Goal: Use online tool/utility: Utilize a website feature to perform a specific function

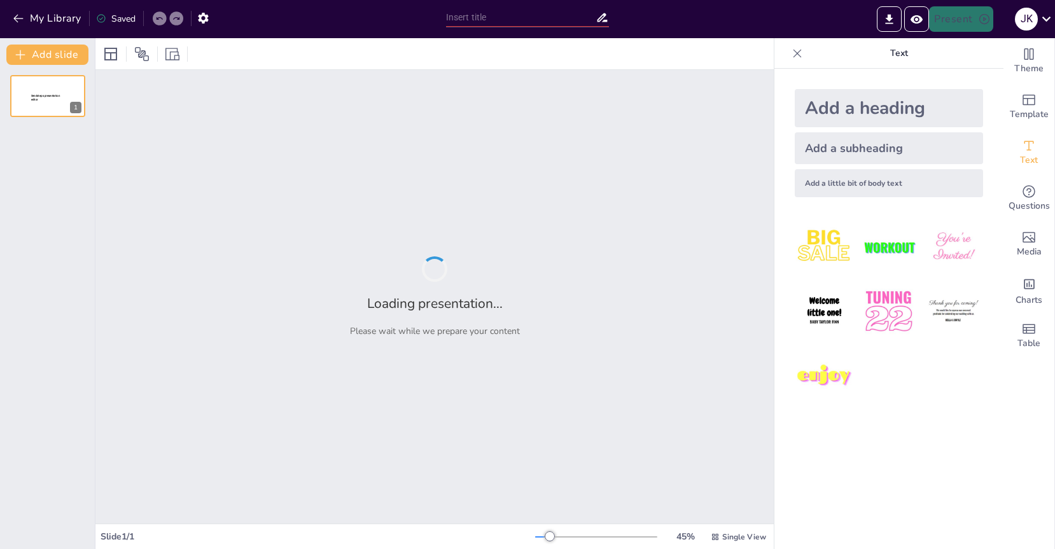
type input "Interactive slides"
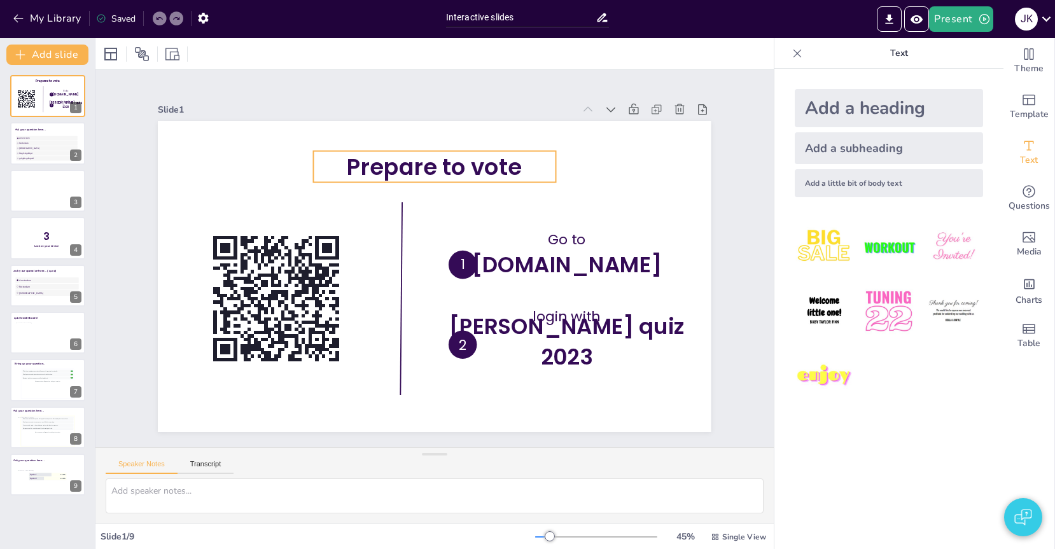
click at [432, 170] on span "Prepare to vote" at bounding box center [444, 168] width 177 height 50
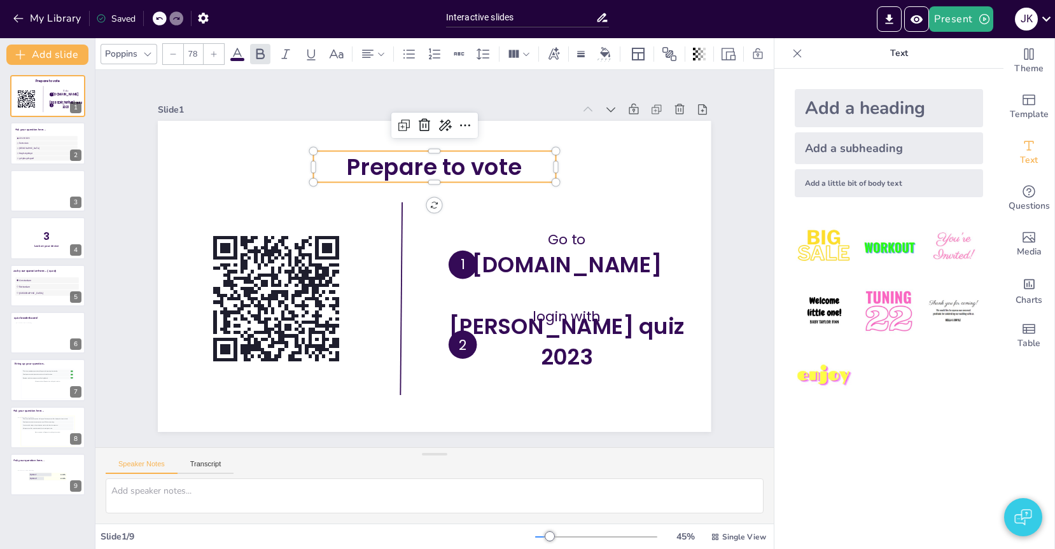
click at [432, 170] on span "Prepare to vote" at bounding box center [454, 169] width 178 height 67
click at [538, 168] on p "Prepare to vote" at bounding box center [444, 167] width 244 height 57
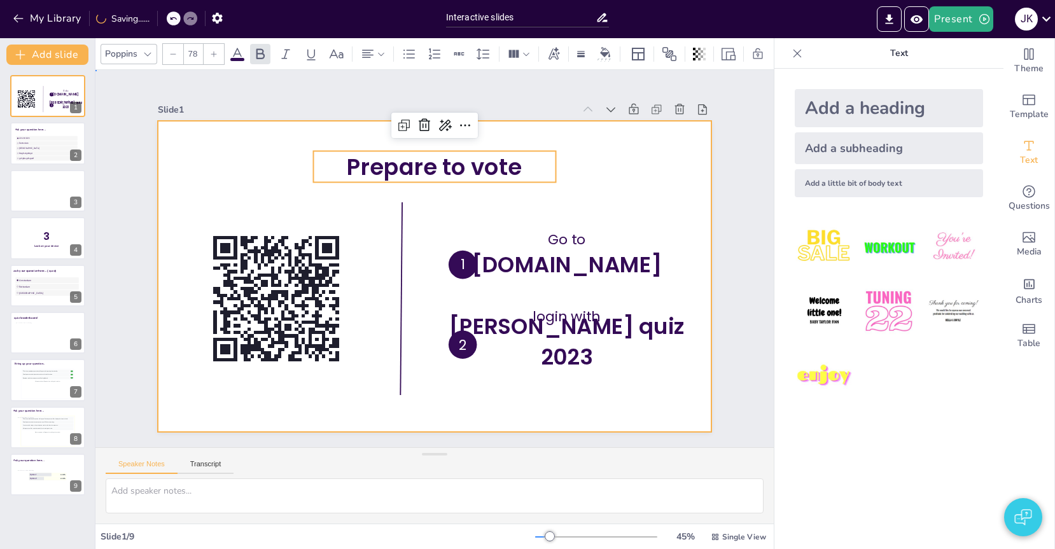
drag, startPoint x: 610, startPoint y: 186, endPoint x: 595, endPoint y: 185, distance: 15.3
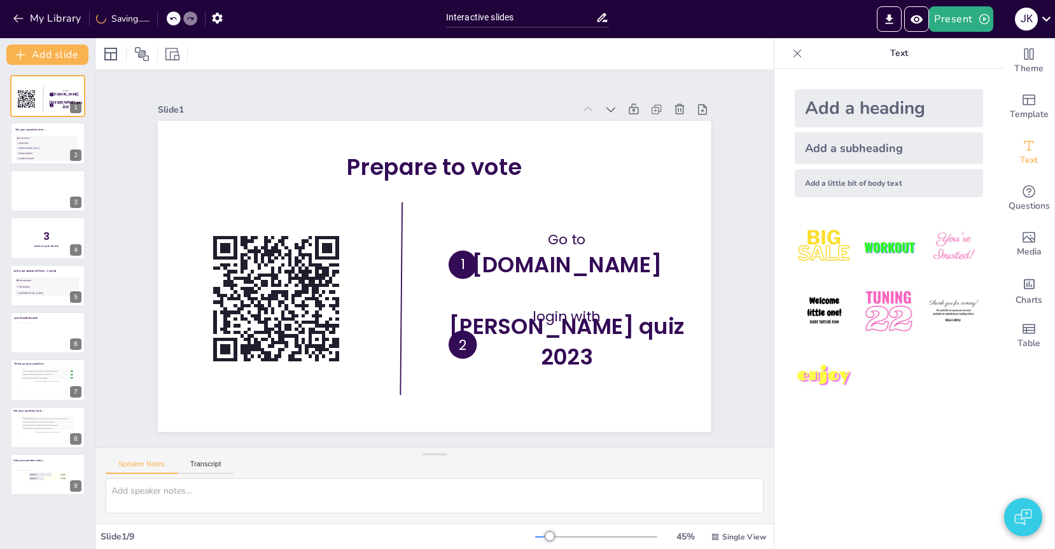
click at [516, 169] on span "Prepare to vote" at bounding box center [464, 171] width 176 height 84
drag, startPoint x: 498, startPoint y: 87, endPoint x: 388, endPoint y: 81, distance: 109.6
click at [57, 157] on span "gsfgfdsgdfsgsdf" at bounding box center [47, 158] width 59 height 3
type textarea "make sure that font size is adjustable"
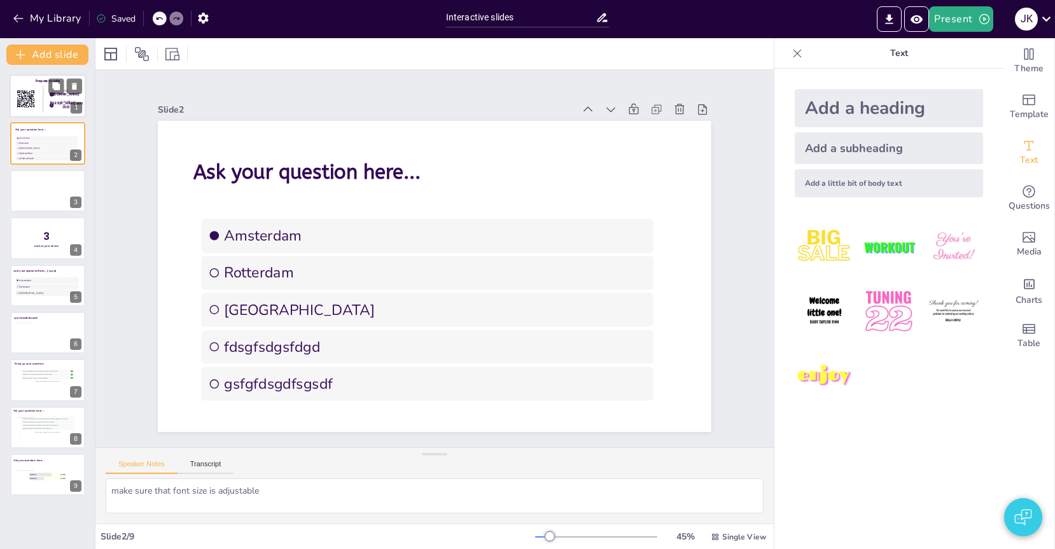
click at [32, 104] on rect at bounding box center [26, 99] width 18 height 18
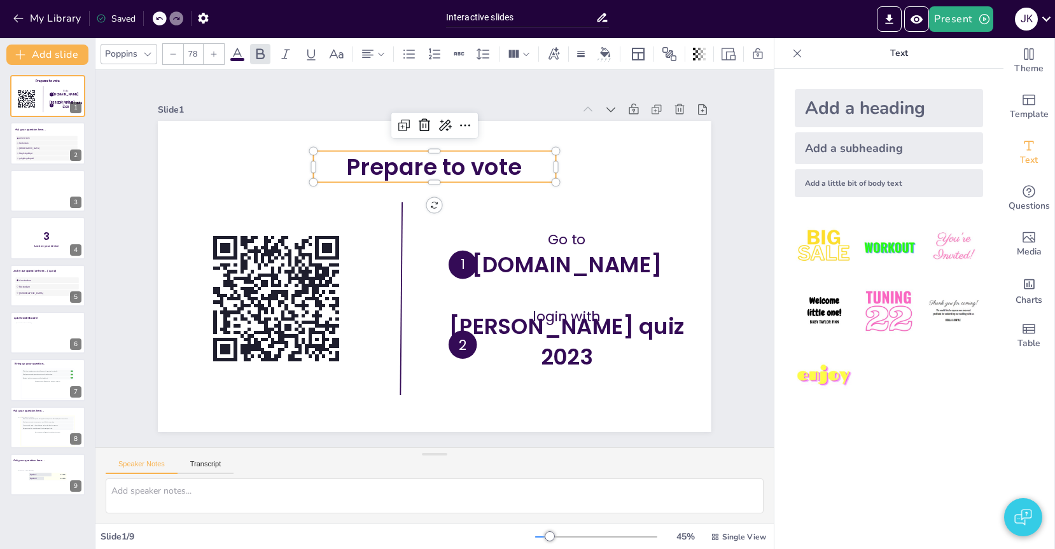
click at [439, 165] on span "Prepare to vote" at bounding box center [464, 171] width 176 height 84
click at [486, 169] on span "Prepare to vote" at bounding box center [435, 166] width 174 height 31
click at [486, 169] on span "Prepare to vote" at bounding box center [454, 169] width 178 height 67
click at [486, 169] on span "Prepare to vote" at bounding box center [463, 171] width 176 height 84
click at [448, 166] on span "Prepare to vote" at bounding box center [464, 171] width 176 height 84
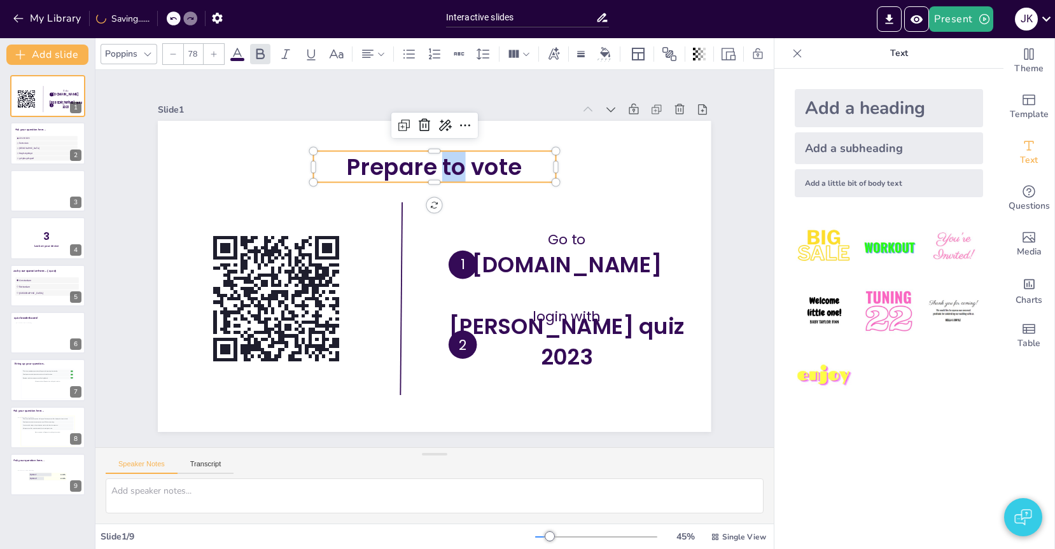
click at [448, 166] on span "Prepare to vote" at bounding box center [444, 168] width 177 height 50
click at [448, 166] on span "Prepare to vote" at bounding box center [454, 169] width 178 height 67
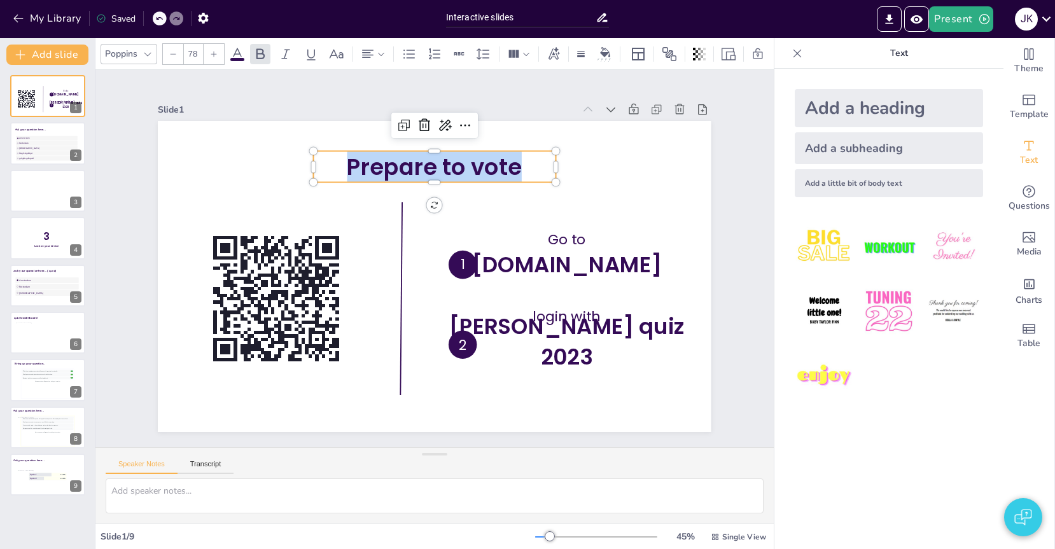
click at [740, 189] on div "Slide 1 Go to [DOMAIN_NAME] login with [PERSON_NAME] quiz 2023 1 2 Prepare to v…" at bounding box center [434, 258] width 683 height 469
click at [413, 169] on span "Prepare to vote" at bounding box center [454, 169] width 178 height 67
click at [421, 169] on span "Prepare to vote" at bounding box center [496, 190] width 151 height 140
click at [474, 169] on span "Prepare to vote" at bounding box center [464, 171] width 176 height 84
click at [468, 166] on span "Prepare to vote" at bounding box center [463, 171] width 176 height 84
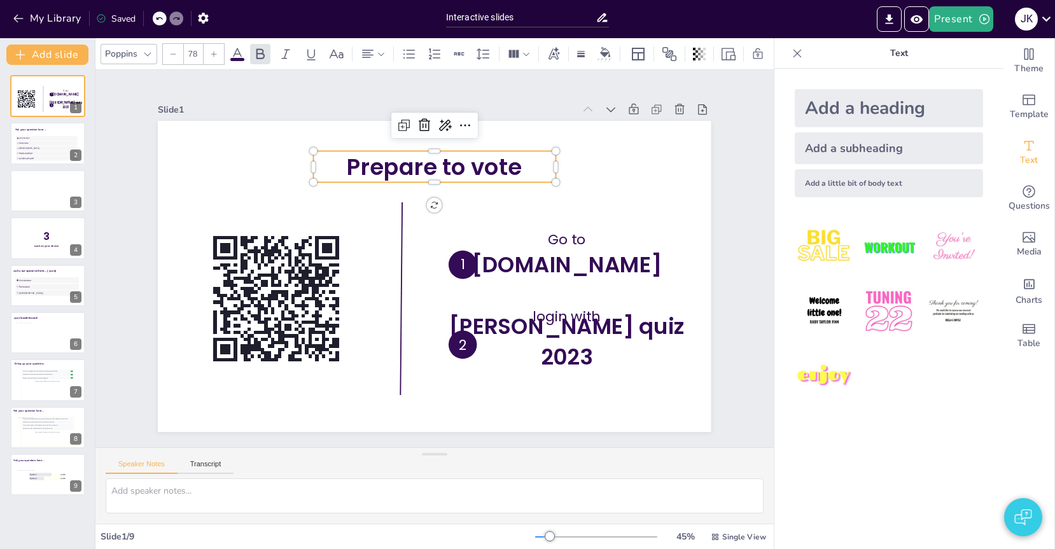
click at [438, 164] on span "Prepare to vote" at bounding box center [444, 168] width 177 height 50
click at [523, 168] on p "Prepare to vote" at bounding box center [453, 169] width 243 height 81
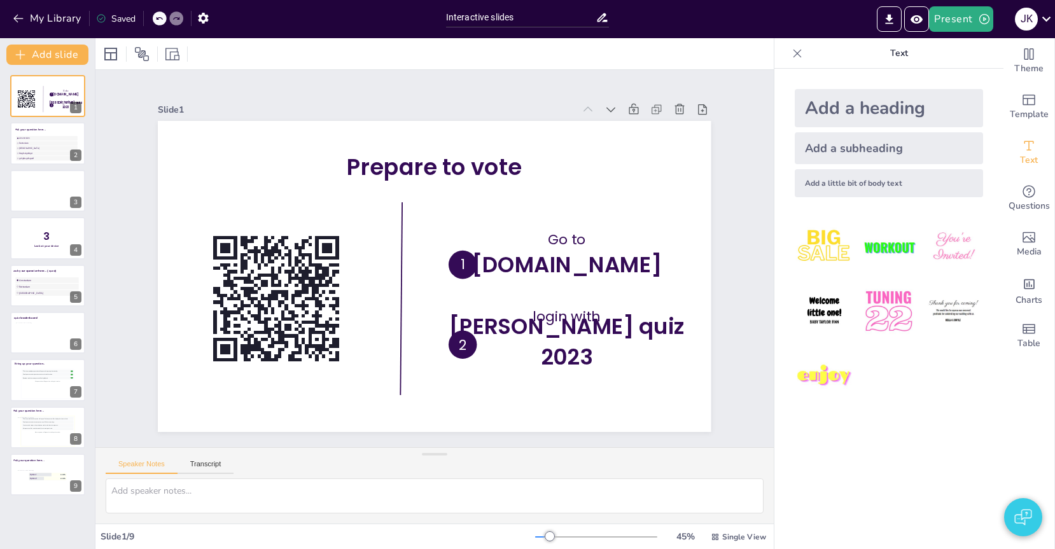
click at [458, 173] on span "Prepare to vote" at bounding box center [444, 168] width 177 height 50
click at [458, 173] on span "Prepare to vote" at bounding box center [454, 169] width 178 height 67
click at [461, 171] on span "Prepare to vote" at bounding box center [454, 169] width 178 height 67
click at [450, 171] on span "Prepare to vote" at bounding box center [454, 169] width 178 height 67
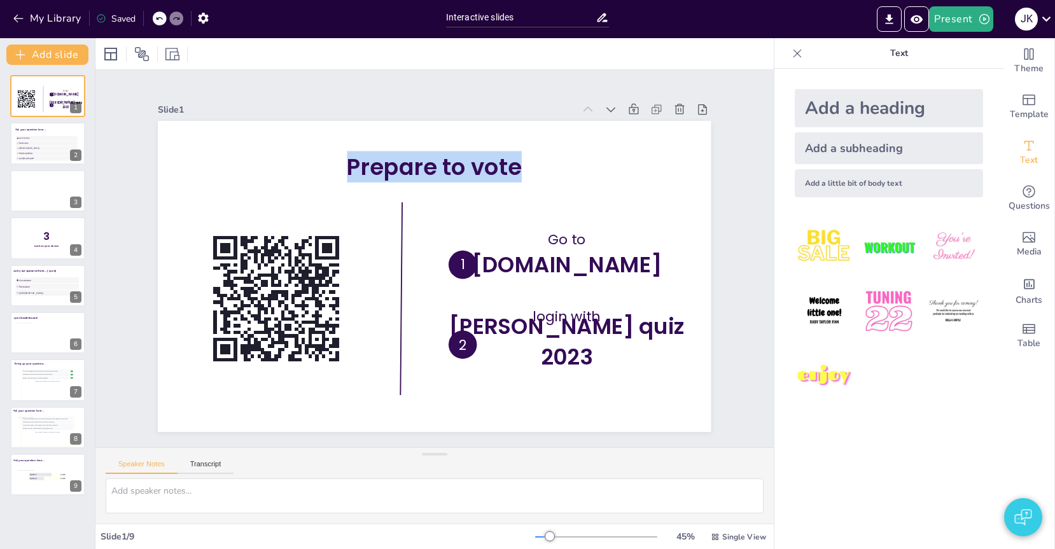
click at [450, 171] on span "Prepare to vote" at bounding box center [489, 184] width 160 height 128
click at [512, 171] on span "Prepare to vote" at bounding box center [435, 166] width 174 height 31
click at [475, 170] on span "Prepare to vote" at bounding box center [435, 166] width 174 height 31
click at [540, 177] on p "Prepare to vote" at bounding box center [435, 166] width 242 height 31
click at [502, 60] on div at bounding box center [434, 53] width 678 height 31
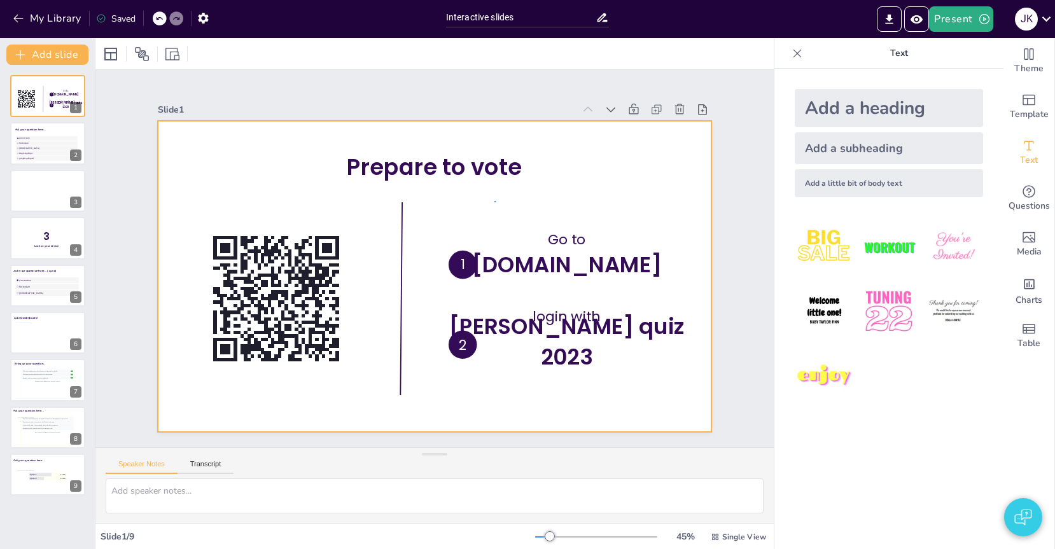
click at [495, 202] on div at bounding box center [434, 276] width 553 height 311
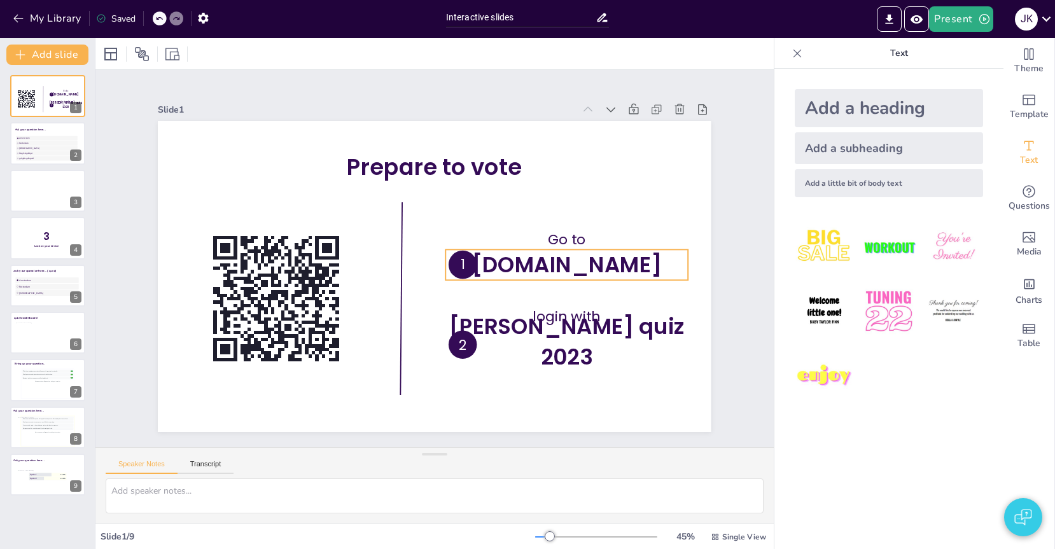
click at [533, 272] on span "[DOMAIN_NAME]" at bounding box center [567, 264] width 190 height 31
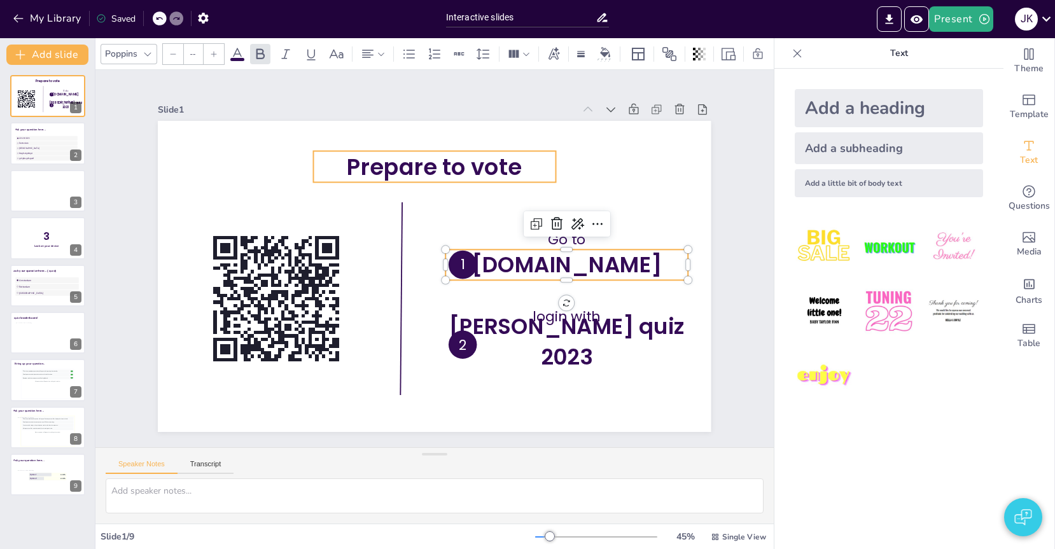
type input "78"
click at [483, 164] on span "Prepare to vote" at bounding box center [454, 169] width 178 height 67
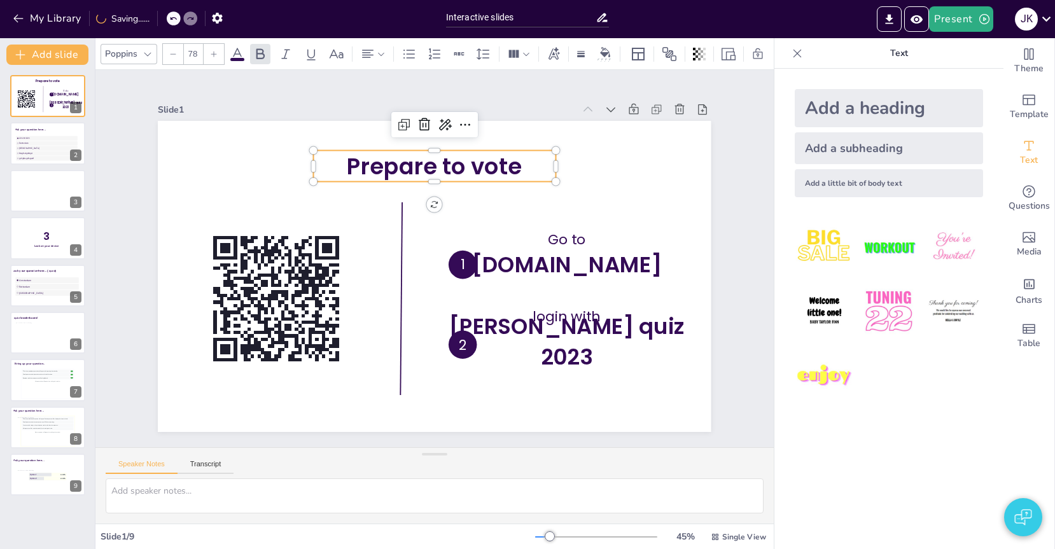
click at [754, 192] on div "Slide 1 Prepare to vote Go to [DOMAIN_NAME] login with [PERSON_NAME] quiz 2023 …" at bounding box center [435, 259] width 762 height 568
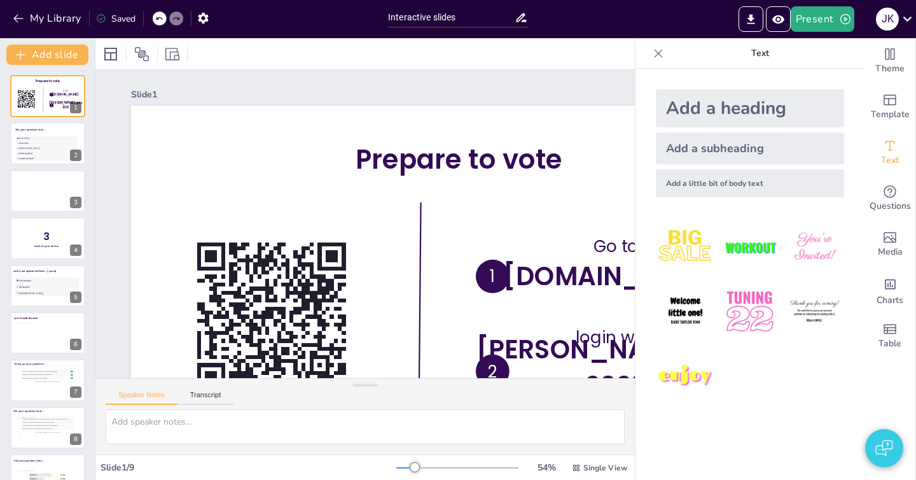
click at [658, 54] on icon at bounding box center [658, 53] width 13 height 13
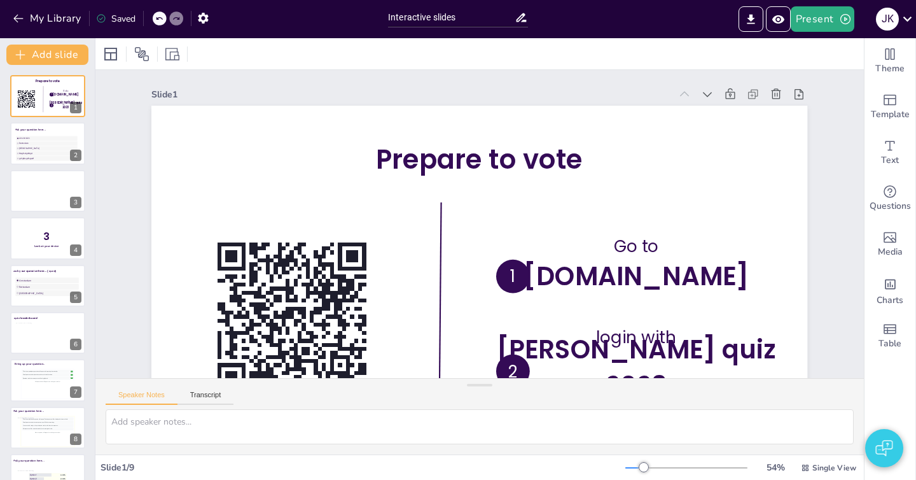
click at [642, 472] on div "54 % Single View" at bounding box center [743, 468] width 234 height 20
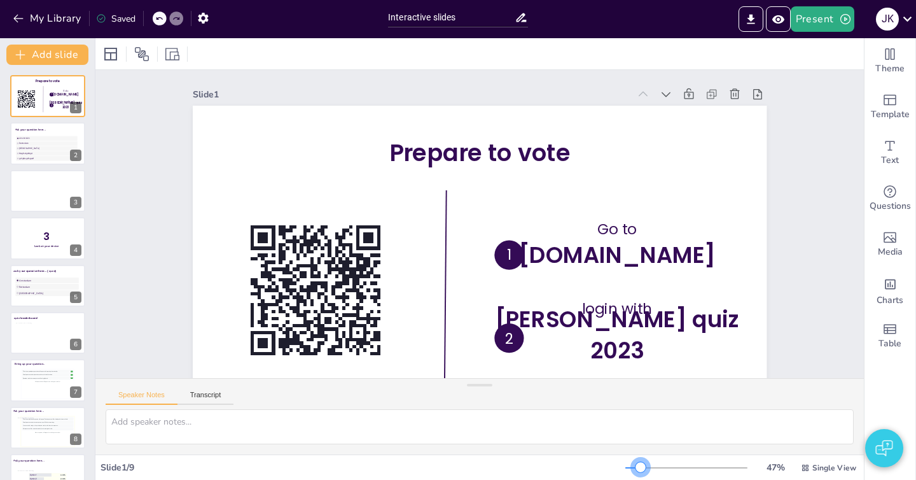
click at [643, 465] on div at bounding box center [641, 467] width 10 height 10
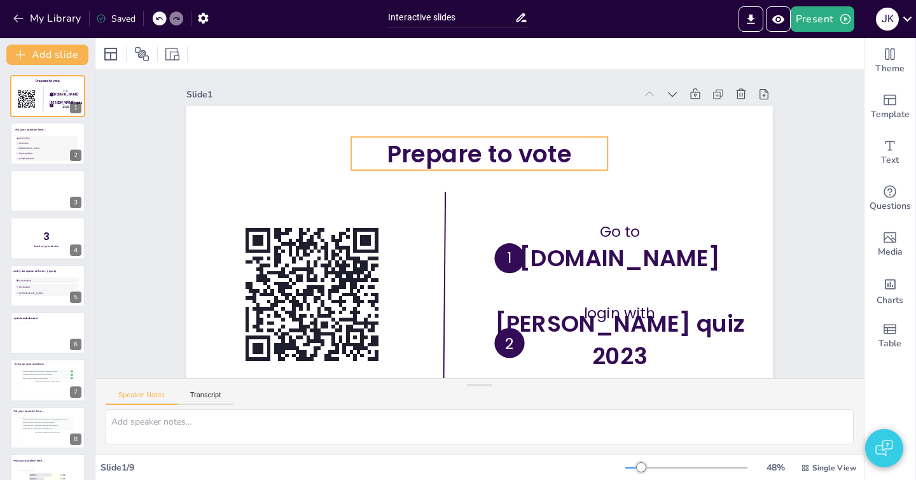
click at [477, 158] on span "Prepare to vote" at bounding box center [494, 155] width 188 height 71
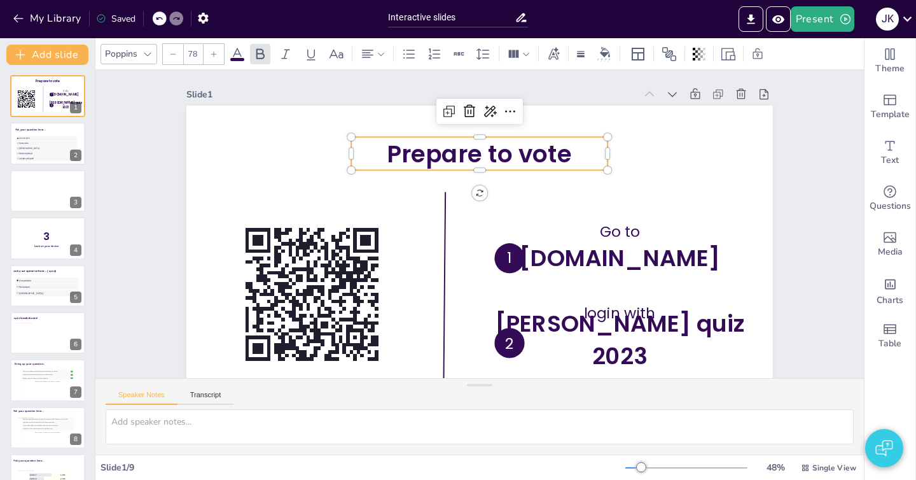
click at [477, 158] on span "Prepare to vote" at bounding box center [487, 154] width 188 height 52
click at [535, 156] on span "Prepare to vote" at bounding box center [494, 155] width 188 height 71
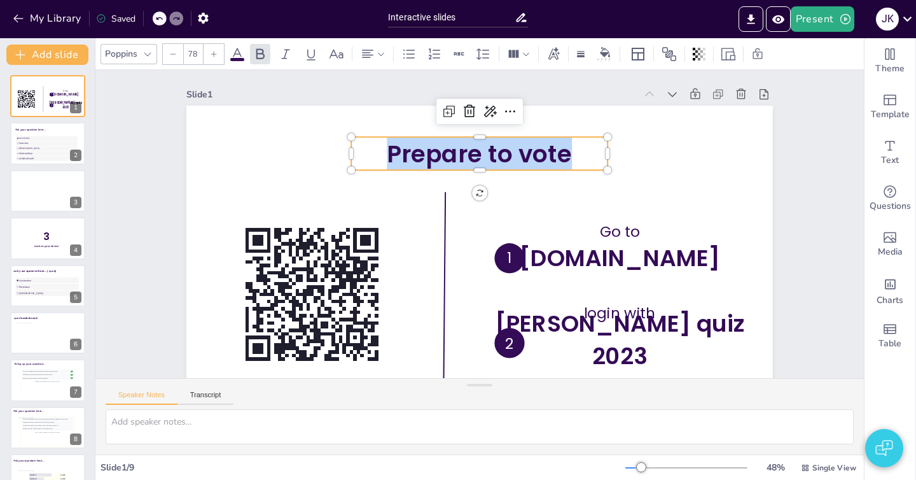
click at [535, 156] on span "Prepare to vote" at bounding box center [502, 157] width 186 height 89
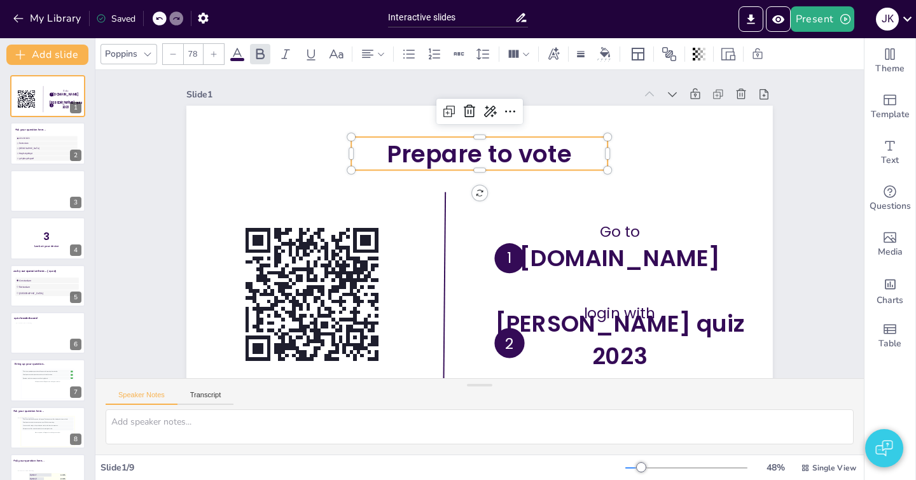
click at [549, 154] on span "Prepare to vote" at bounding box center [494, 155] width 188 height 71
drag, startPoint x: 577, startPoint y: 157, endPoint x: 458, endPoint y: 149, distance: 119.3
click at [458, 149] on p "Prepare to vote" at bounding box center [479, 153] width 256 height 33
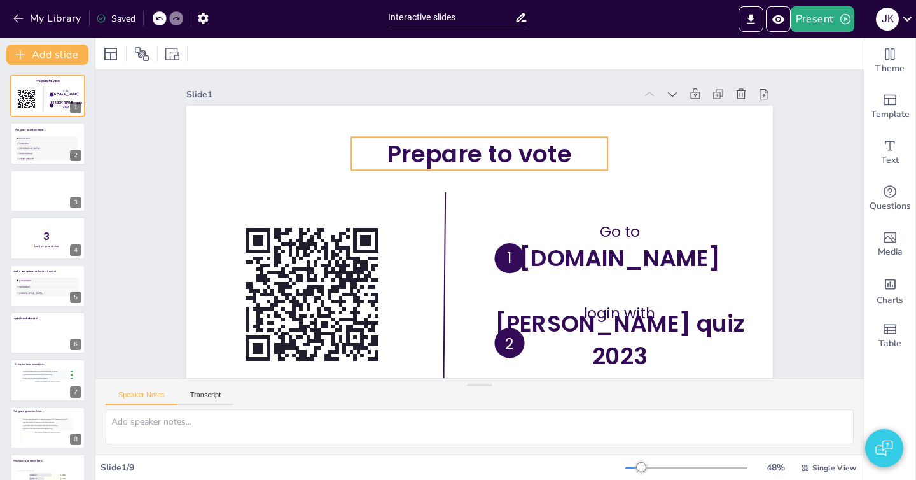
click at [538, 162] on span "Prepare to vote" at bounding box center [550, 217] width 53 height 188
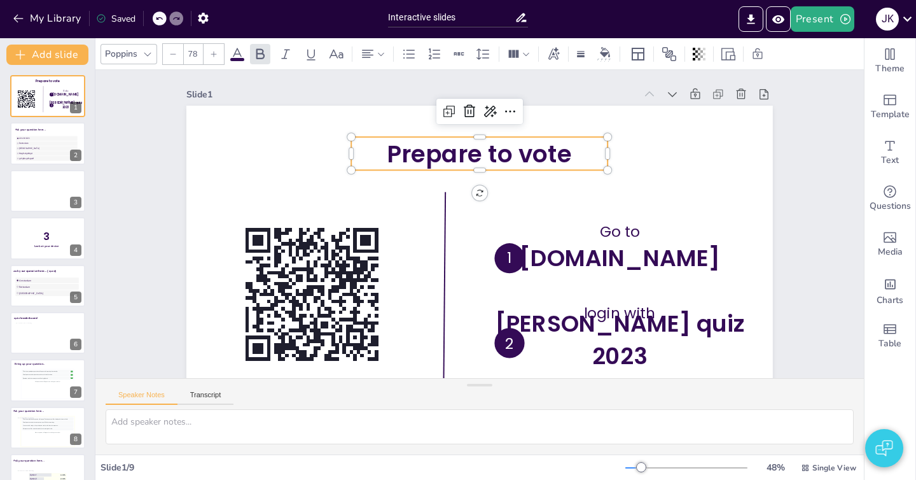
click at [526, 156] on span "Prepare to vote" at bounding box center [480, 153] width 185 height 33
click at [526, 156] on span "Prepare to vote" at bounding box center [502, 157] width 186 height 89
click at [514, 156] on span "Prepare to vote" at bounding box center [487, 154] width 188 height 52
click at [485, 155] on span "Prepare to vote" at bounding box center [494, 155] width 188 height 71
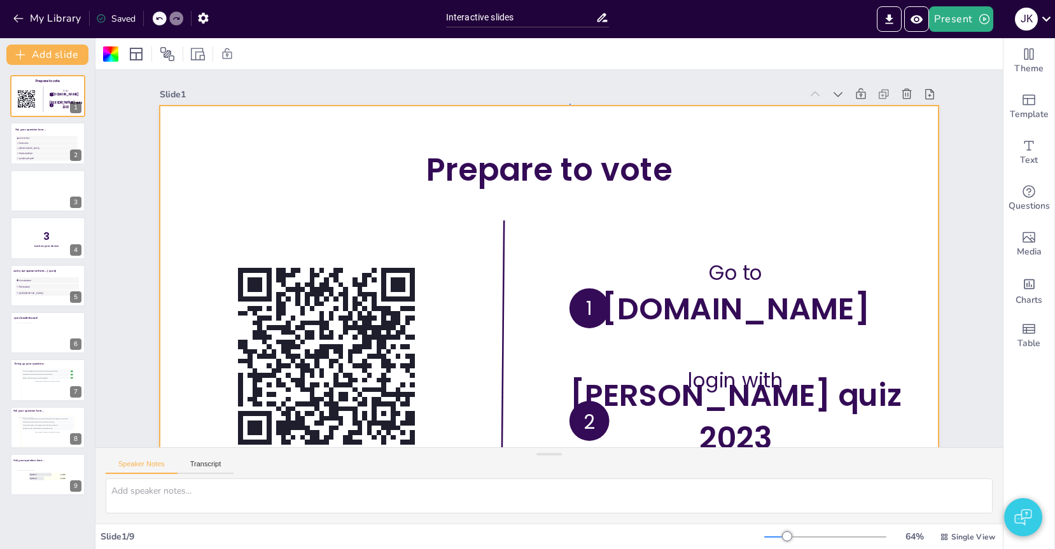
drag, startPoint x: 570, startPoint y: 104, endPoint x: 563, endPoint y: 101, distance: 7.7
